Goal: Information Seeking & Learning: Find contact information

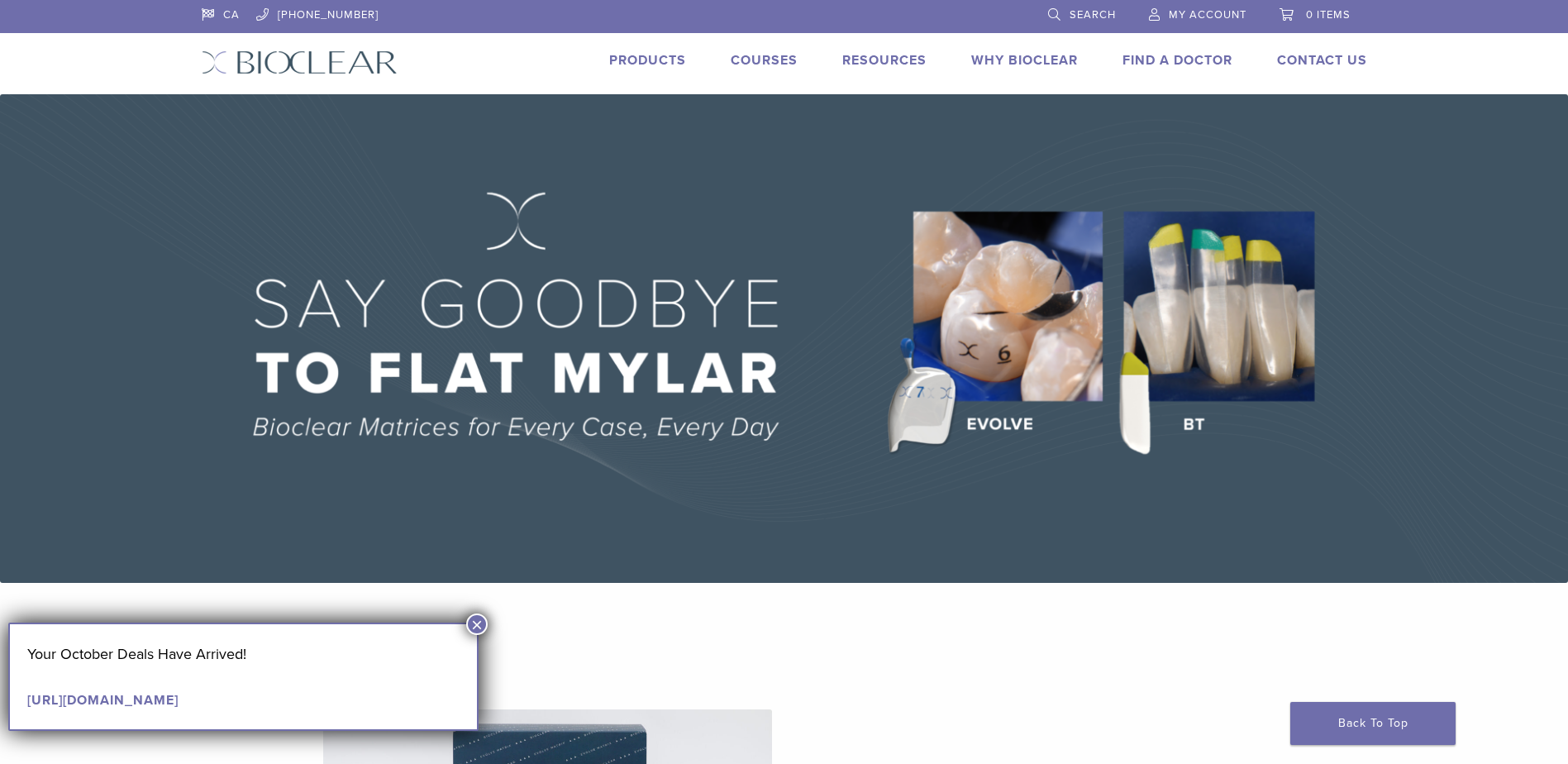
click at [1169, 57] on link "Find A Doctor" at bounding box center [1177, 60] width 109 height 17
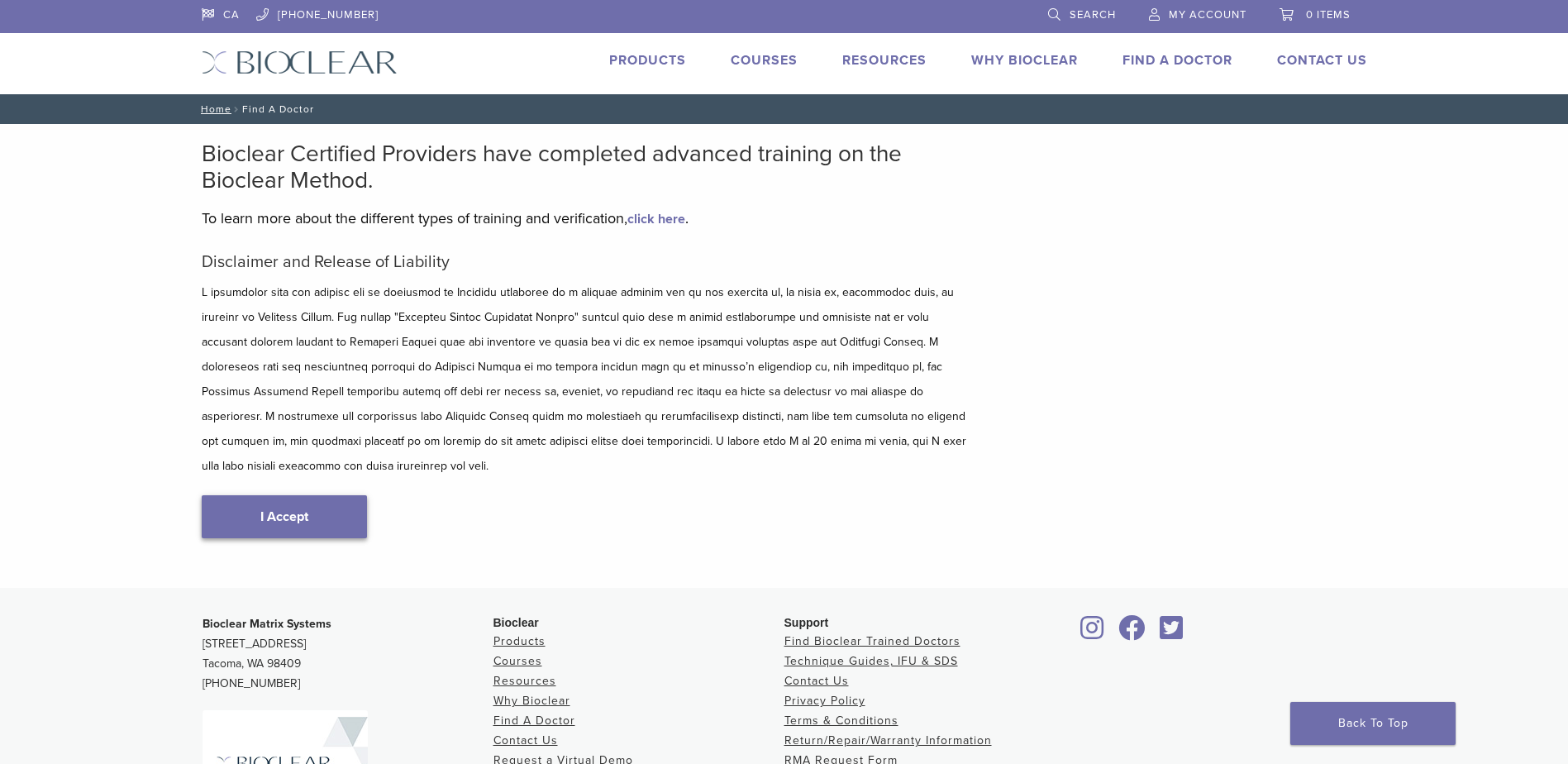
click at [309, 495] on link "I Accept" at bounding box center [285, 516] width 165 height 43
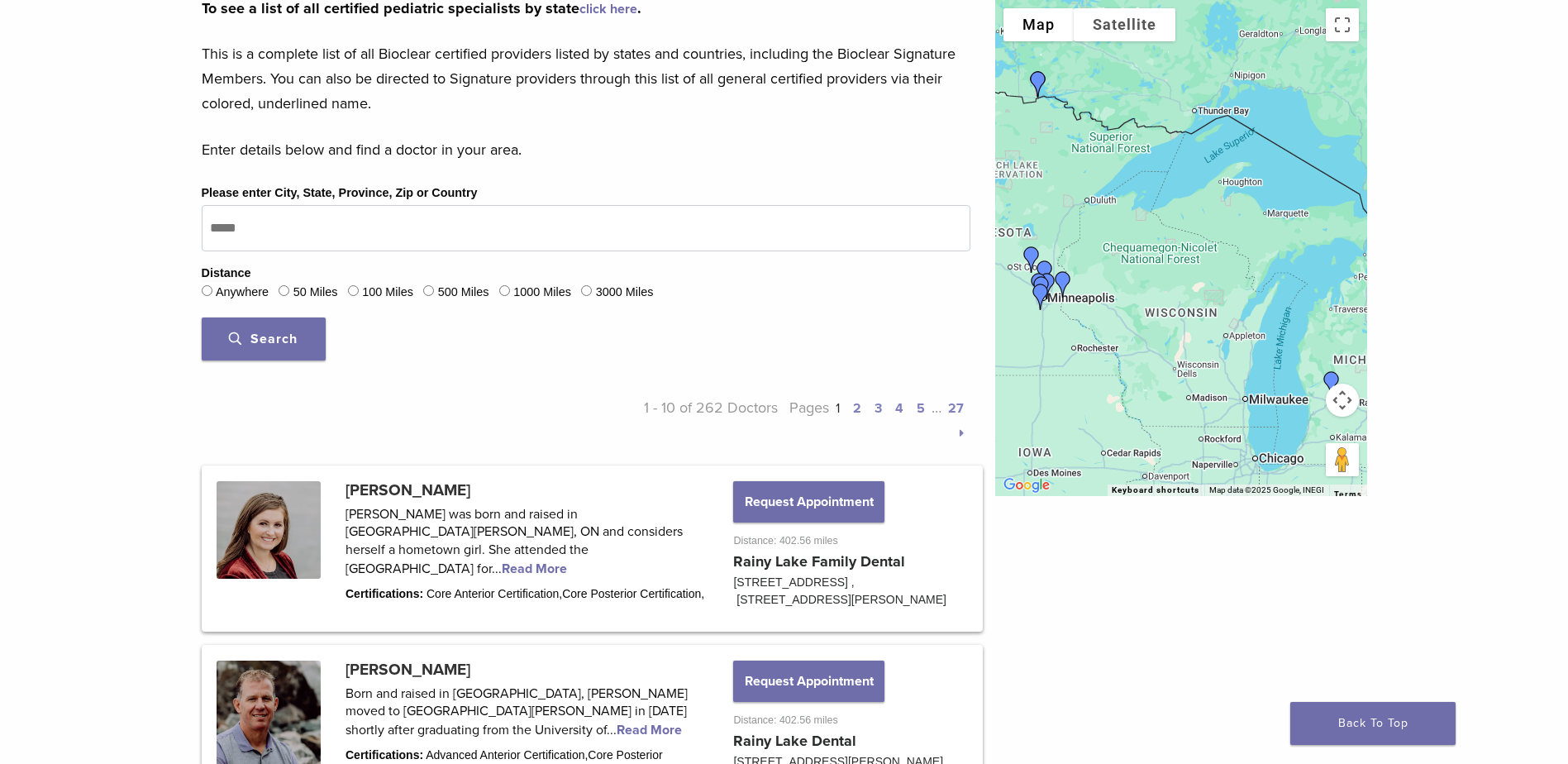
scroll to position [413, 0]
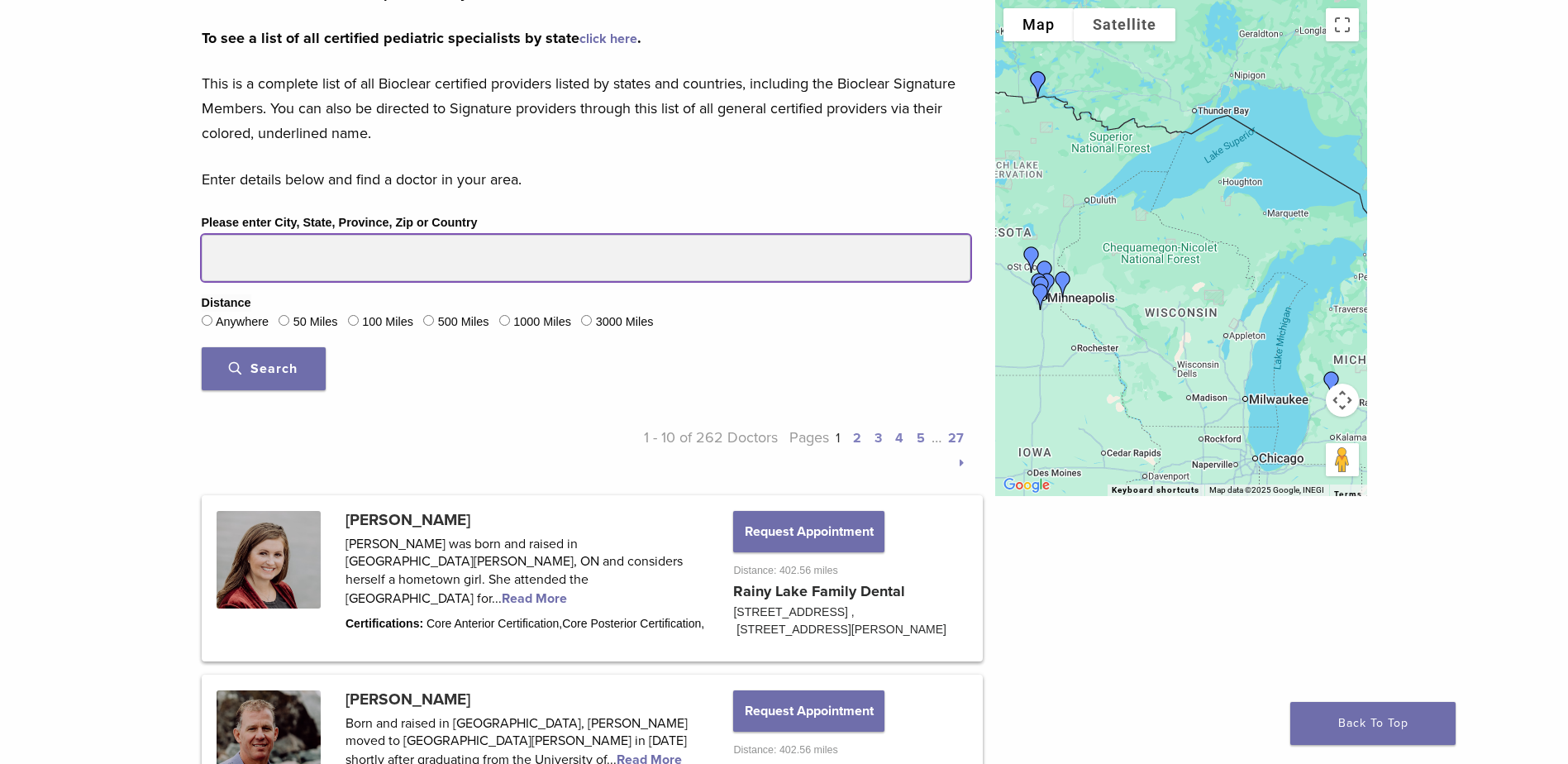
click at [315, 255] on input "Please enter City, State, Province, Zip or Country" at bounding box center [586, 258] width 769 height 47
drag, startPoint x: 290, startPoint y: 256, endPoint x: 159, endPoint y: 259, distance: 131.0
type input "********"
click at [202, 347] on button "Search" at bounding box center [264, 368] width 124 height 43
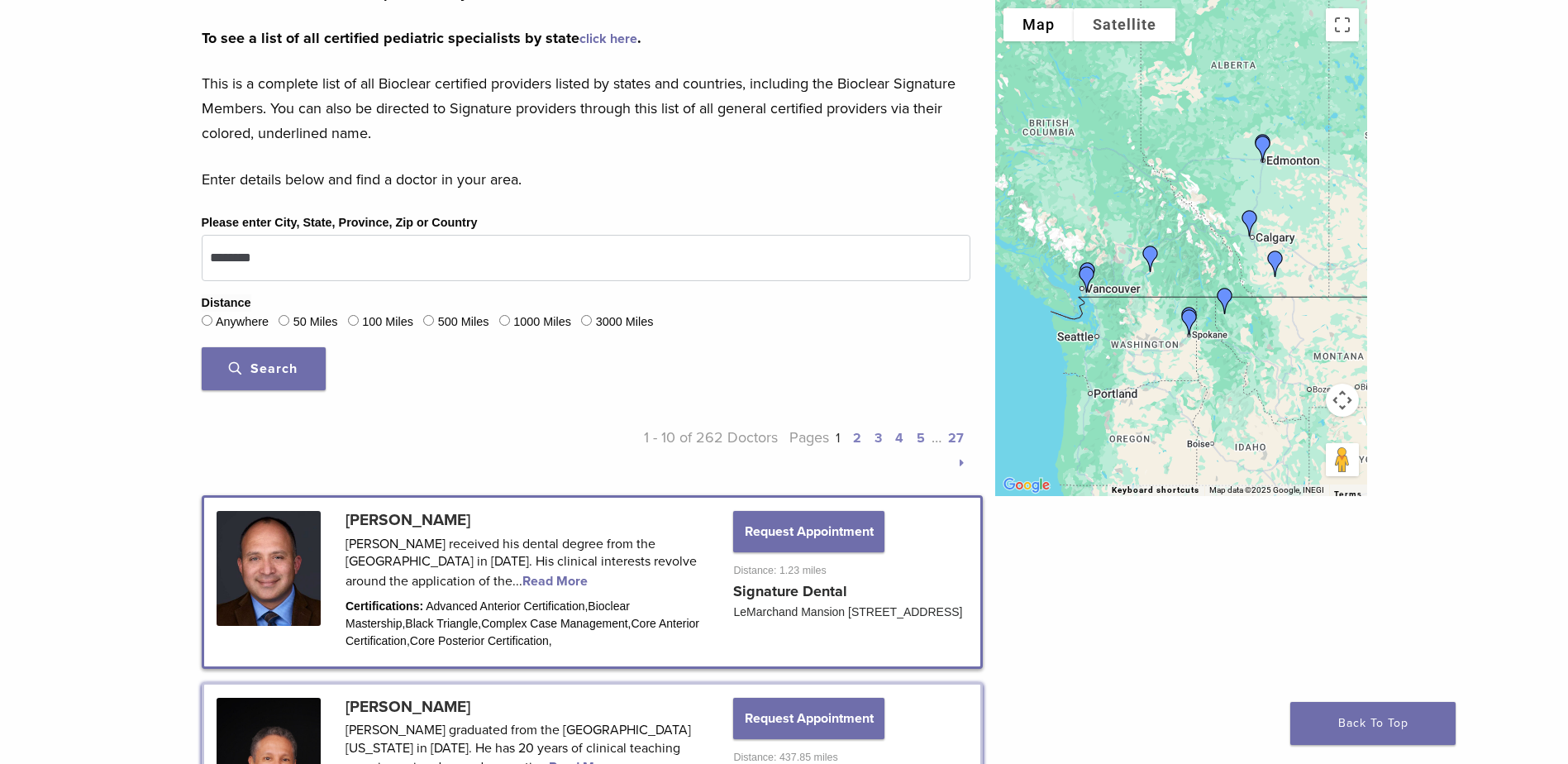
click at [455, 521] on link at bounding box center [592, 581] width 776 height 168
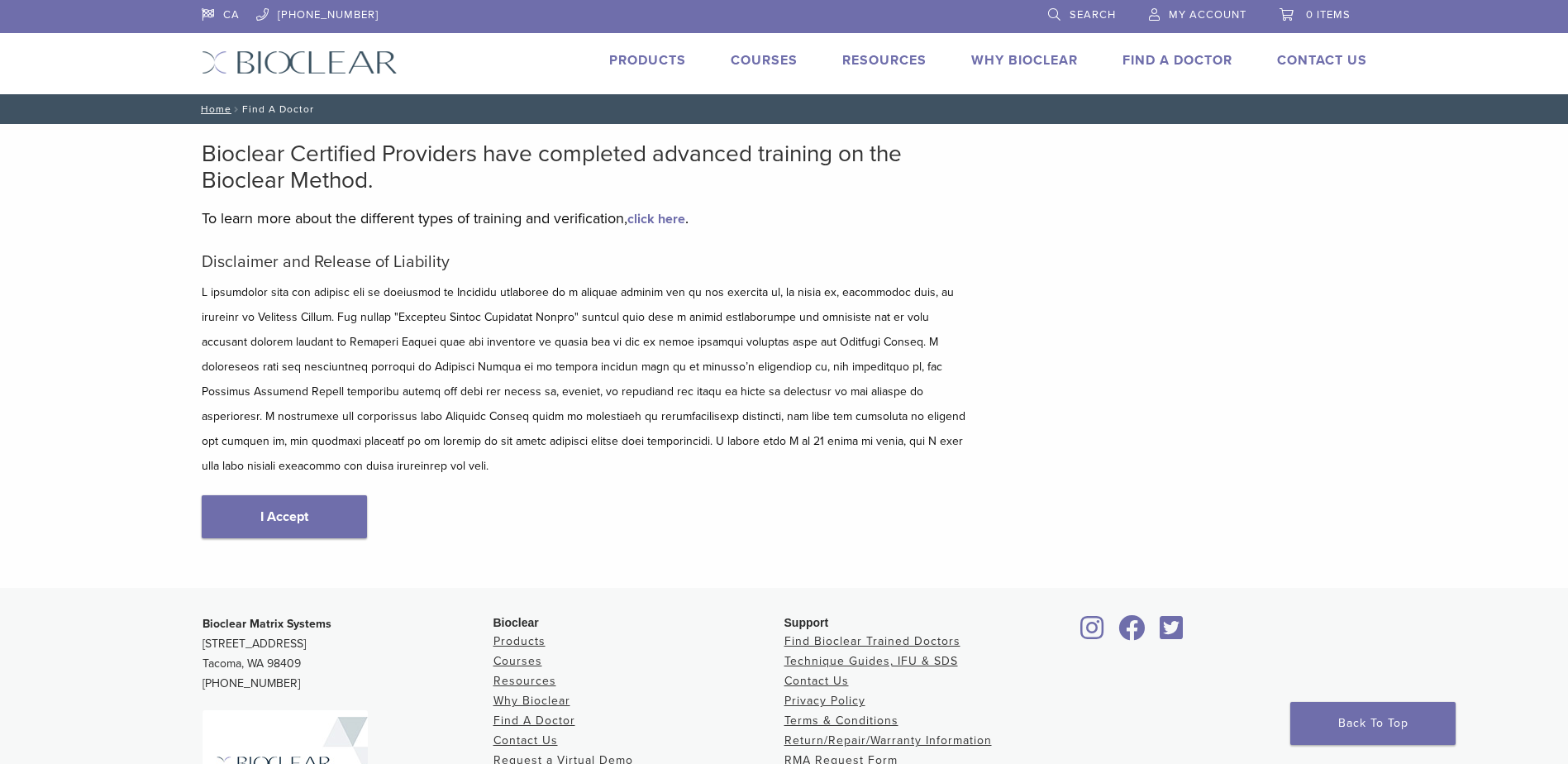
scroll to position [194, 0]
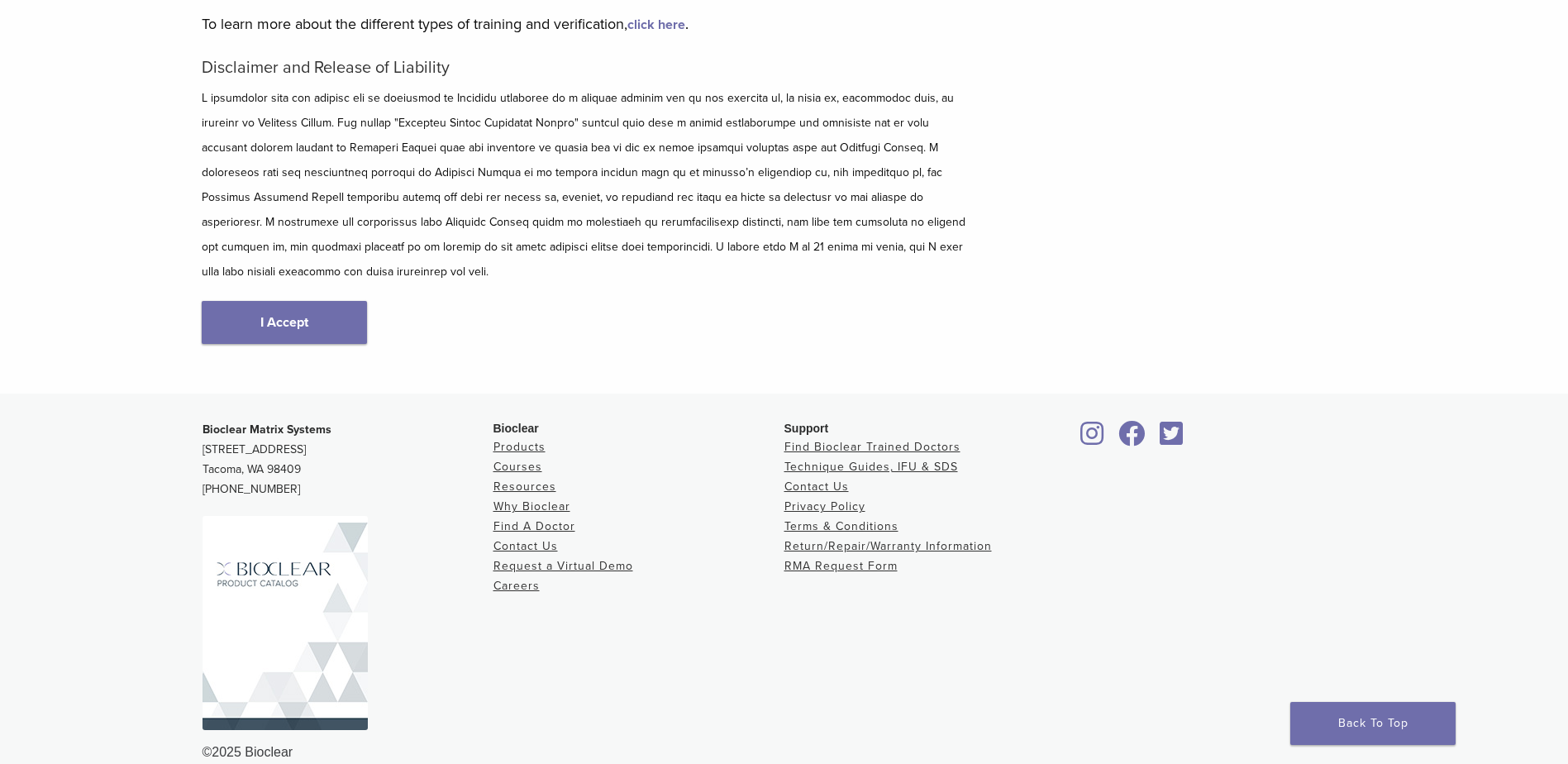
click at [303, 300] on link "I Accept" at bounding box center [285, 321] width 165 height 43
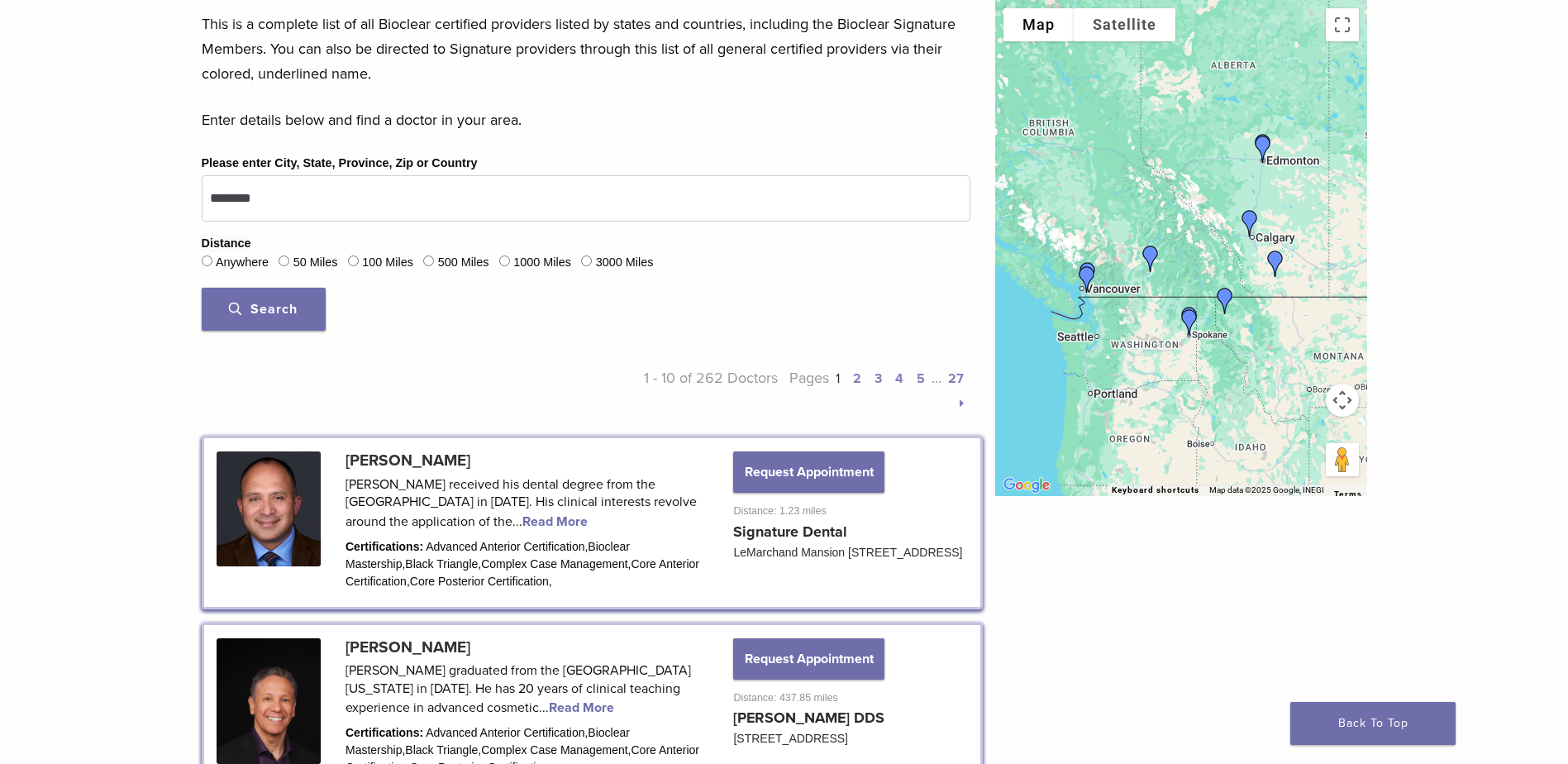
scroll to position [495, 0]
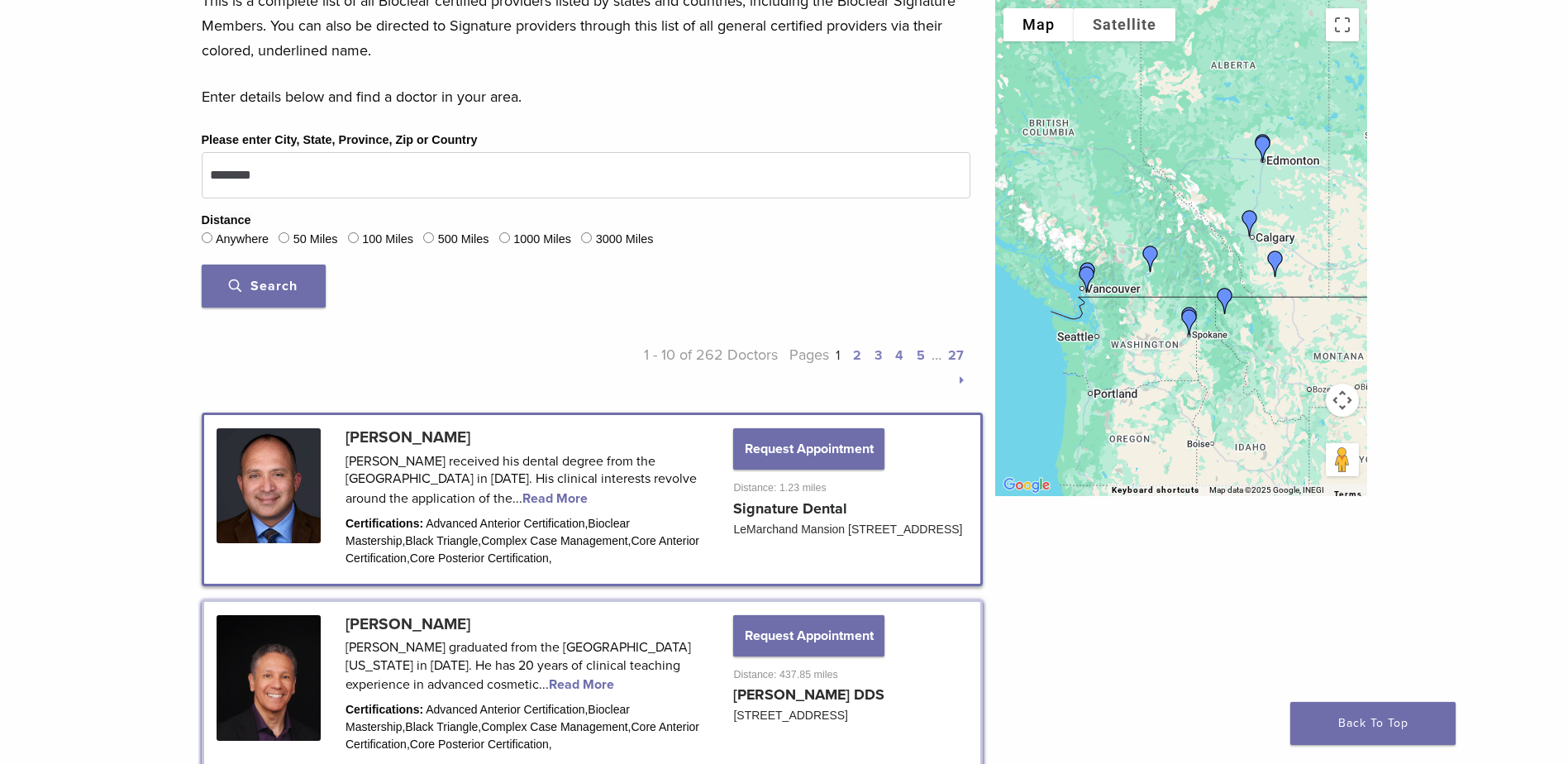
click at [490, 495] on link at bounding box center [592, 498] width 776 height 168
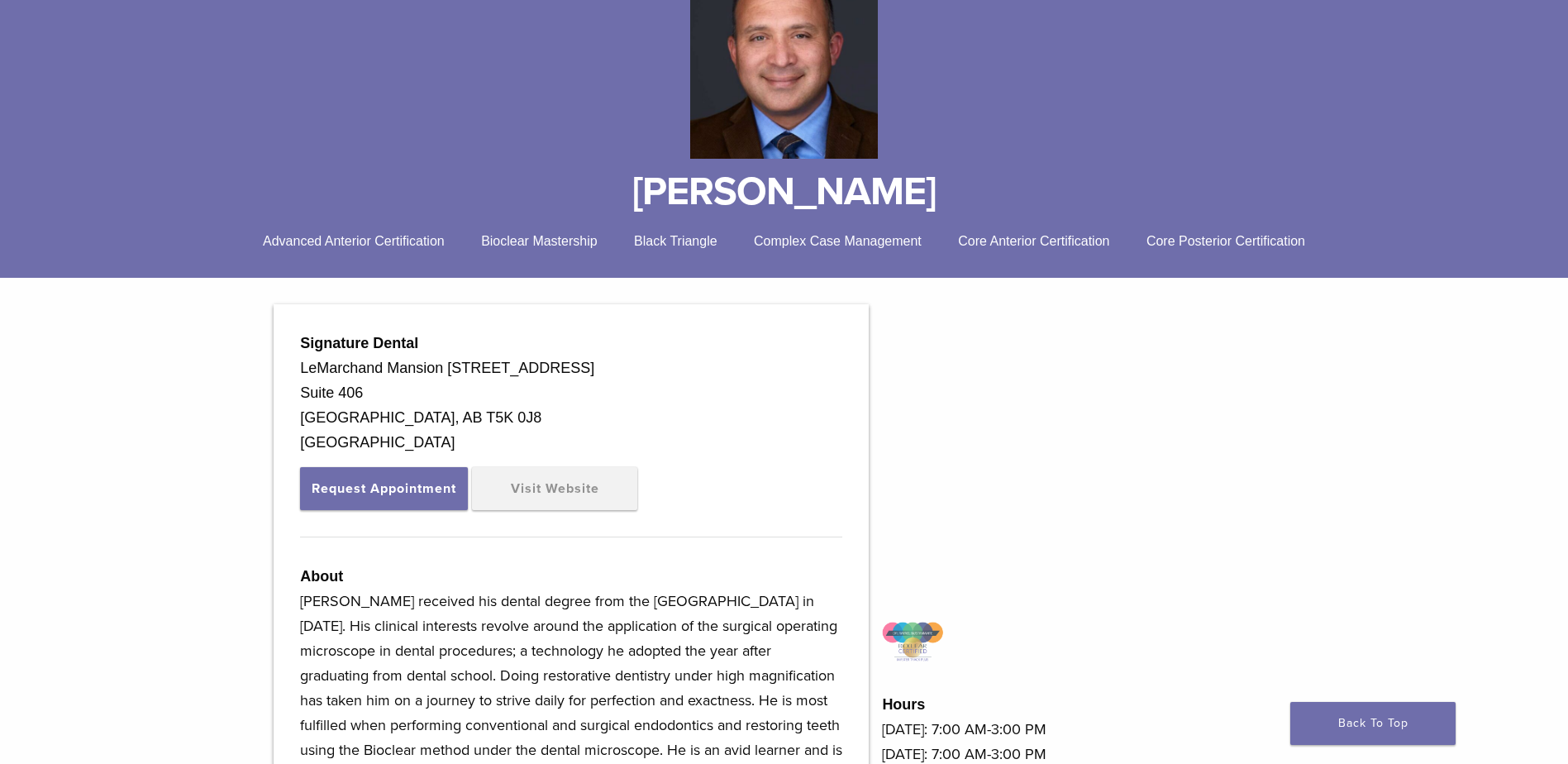
scroll to position [165, 0]
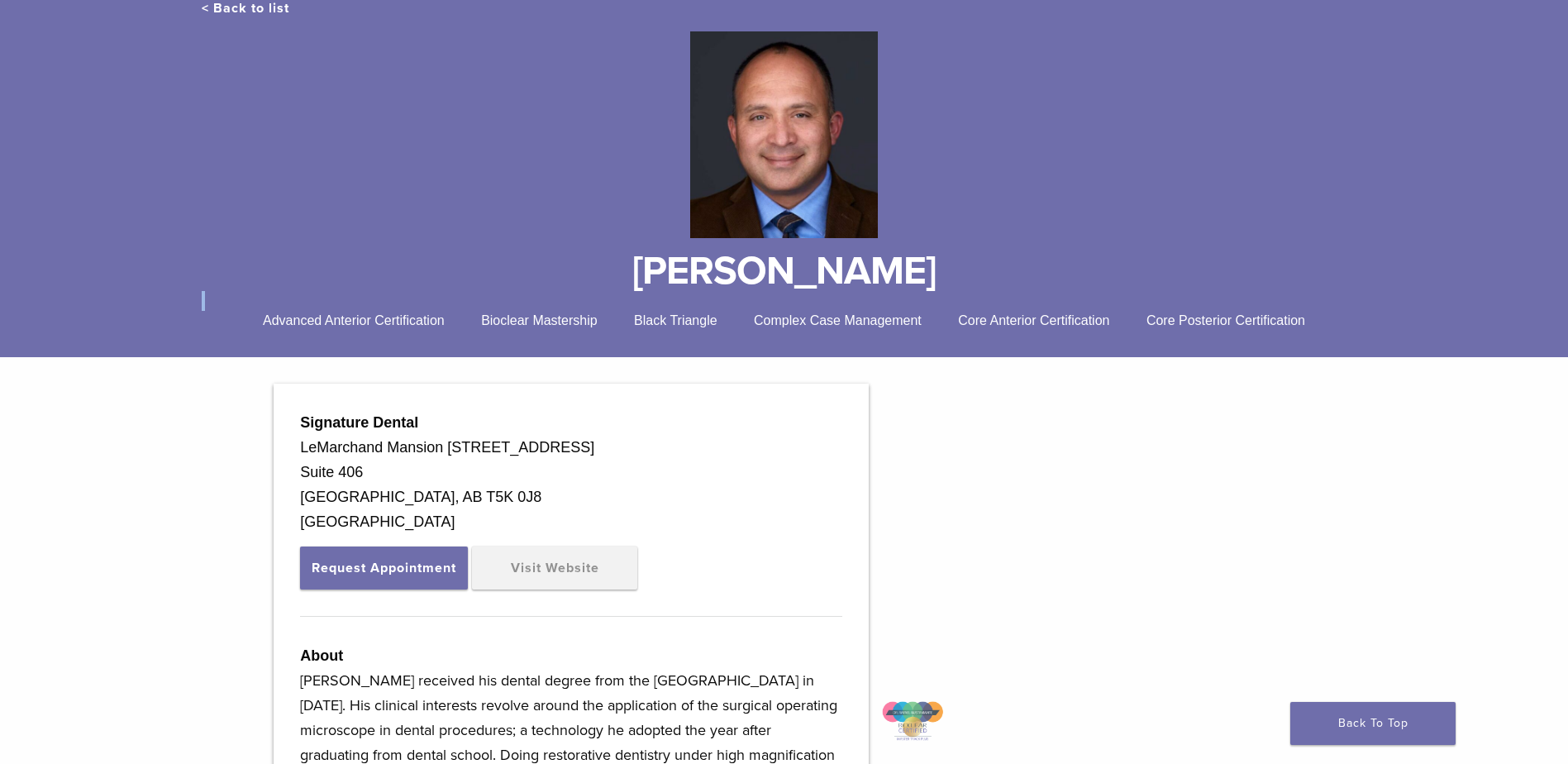
drag, startPoint x: 257, startPoint y: 317, endPoint x: 539, endPoint y: 309, distance: 282.1
click at [539, 309] on div "< Back to list [PERSON_NAME] Advanced Anterior Certification Bioclear Mastershi…" at bounding box center [784, 164] width 1190 height 332
drag, startPoint x: 286, startPoint y: 335, endPoint x: 276, endPoint y: 322, distance: 16.4
click at [286, 334] on div "< Back to list [PERSON_NAME] Advanced Anterior Certification Bioclear Mastershi…" at bounding box center [784, 171] width 1568 height 372
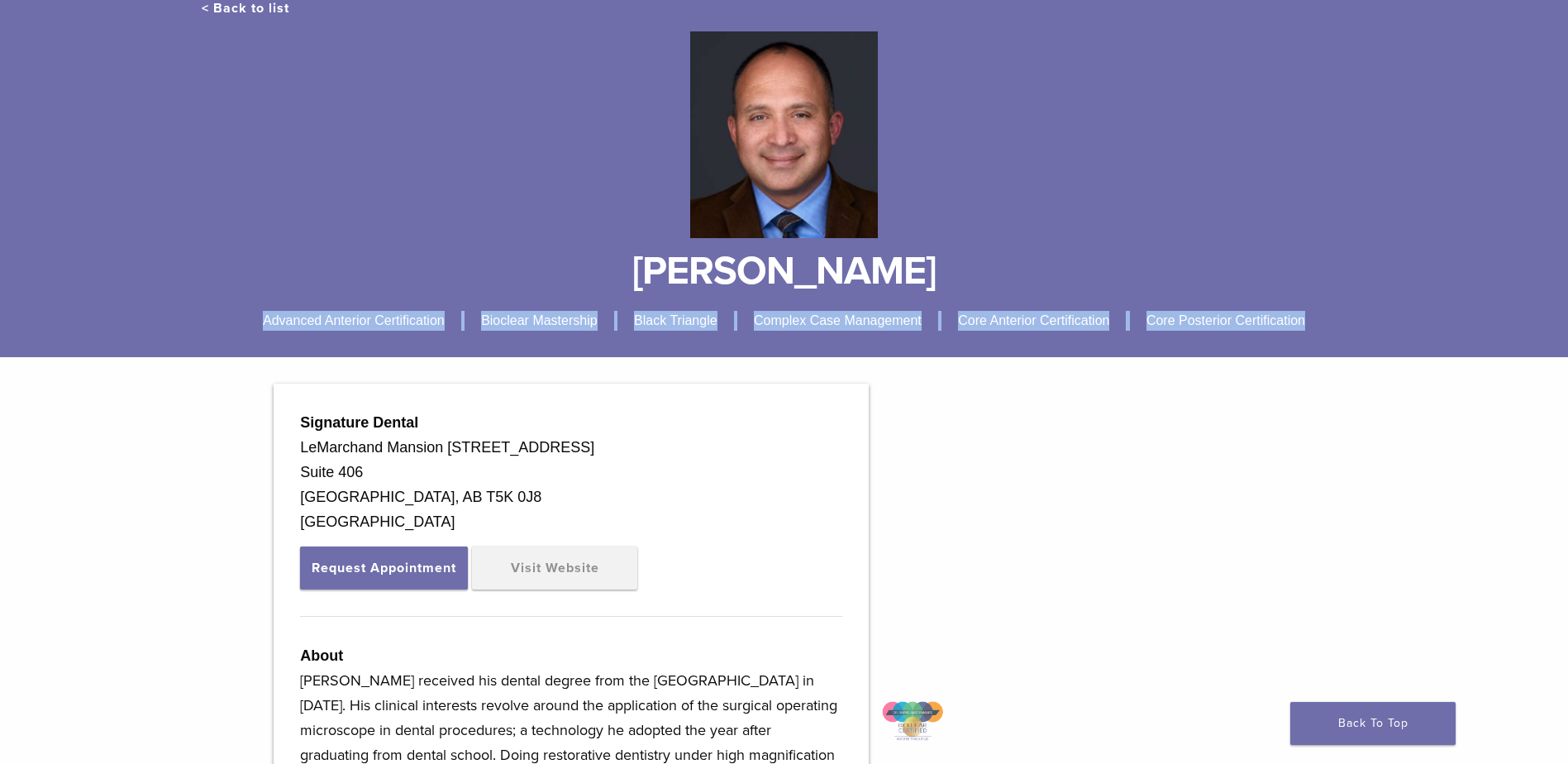
drag, startPoint x: 262, startPoint y: 319, endPoint x: 1332, endPoint y: 319, distance: 1070.0
click at [1332, 319] on div "Advanced Anterior Certification Bioclear Mastership Black Triangle Complex Case…" at bounding box center [784, 320] width 1165 height 20
copy div "Advanced Anterior Certification Bioclear Mastership Black Triangle Complex Case…"
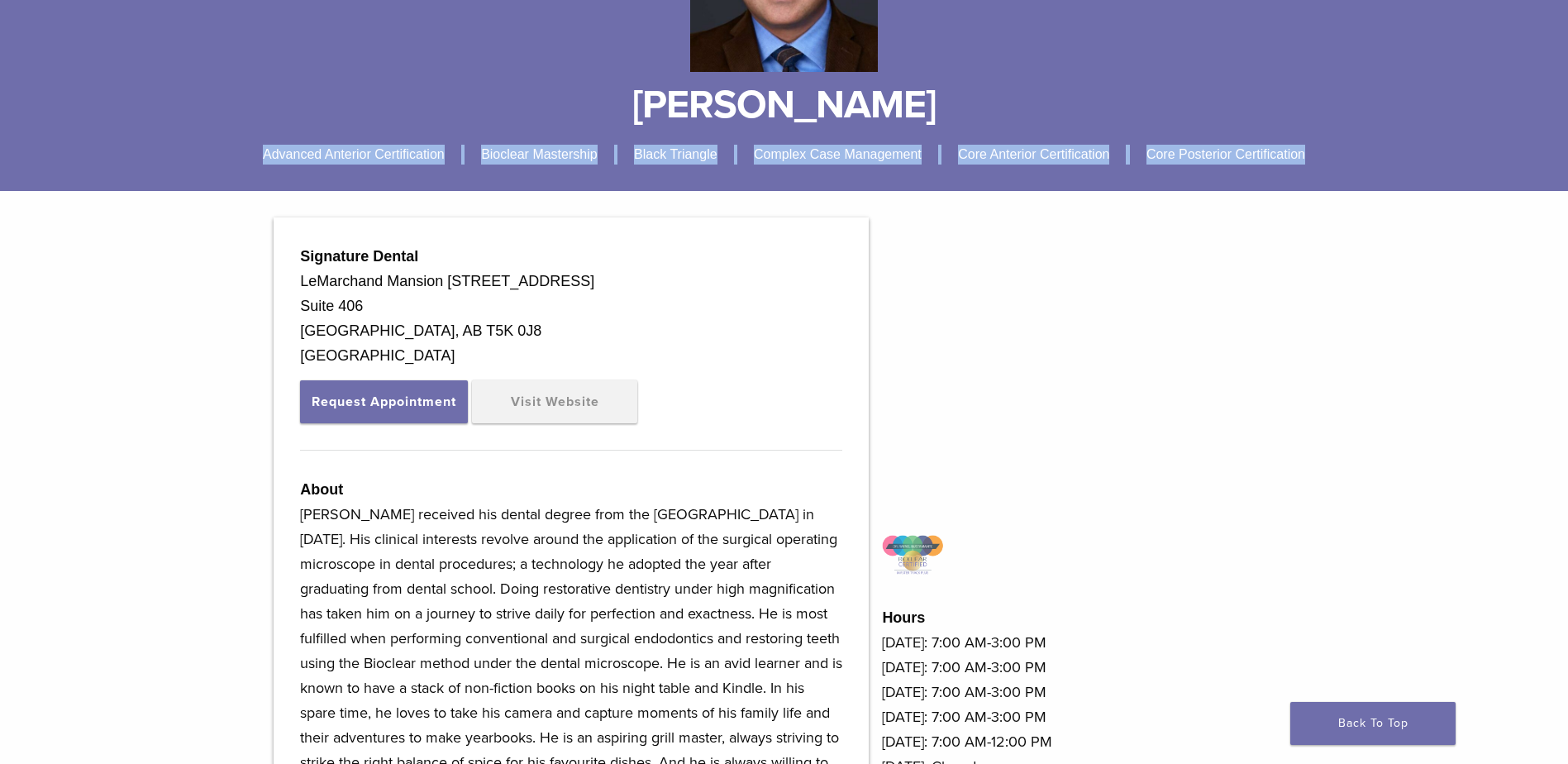
scroll to position [0, 0]
